Goal: Transaction & Acquisition: Subscribe to service/newsletter

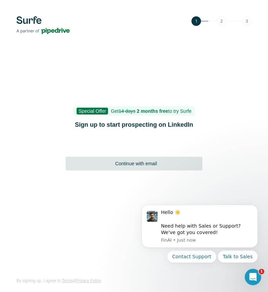
click at [126, 166] on span "Continue with email" at bounding box center [136, 163] width 42 height 7
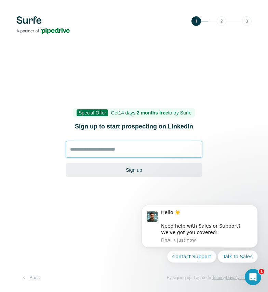
click at [120, 154] on input at bounding box center [134, 149] width 136 height 17
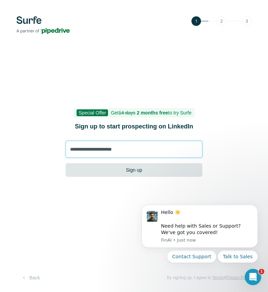
type input "**********"
click at [142, 176] on button "Sign up" at bounding box center [134, 170] width 136 height 14
click at [136, 172] on button "Sign up" at bounding box center [134, 170] width 136 height 14
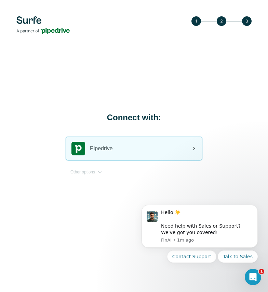
click at [147, 150] on div "Pipedrive" at bounding box center [134, 148] width 136 height 23
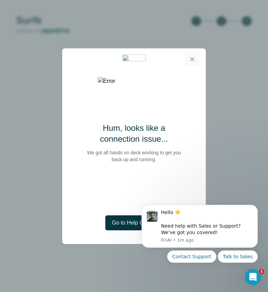
click at [193, 58] on icon "button" at bounding box center [191, 59] width 7 height 7
